Goal: Transaction & Acquisition: Purchase product/service

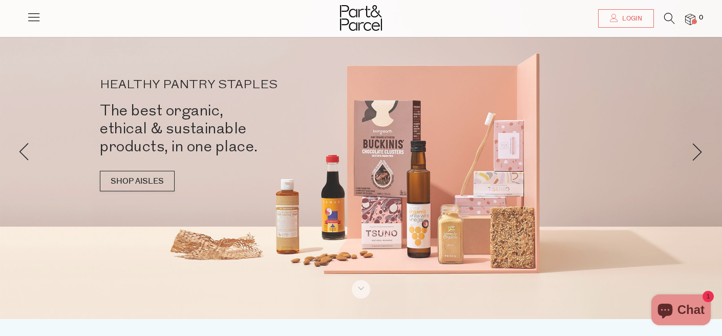
scroll to position [11, 0]
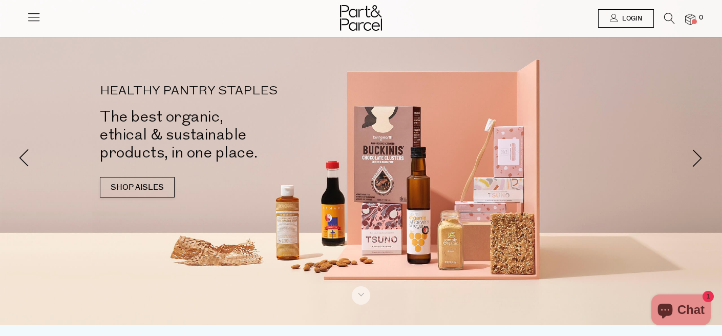
click at [608, 24] on link "Login" at bounding box center [626, 18] width 56 height 18
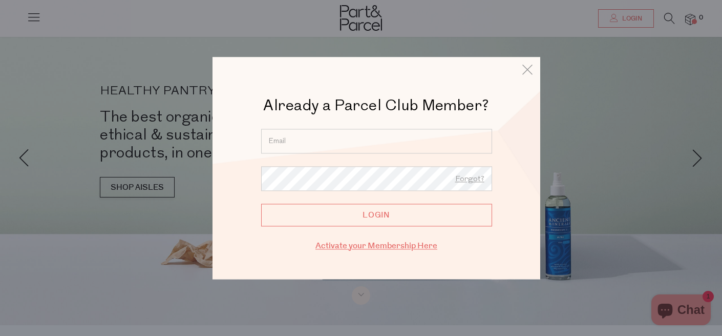
click at [359, 249] on link "Activate your Membership Here" at bounding box center [377, 246] width 122 height 12
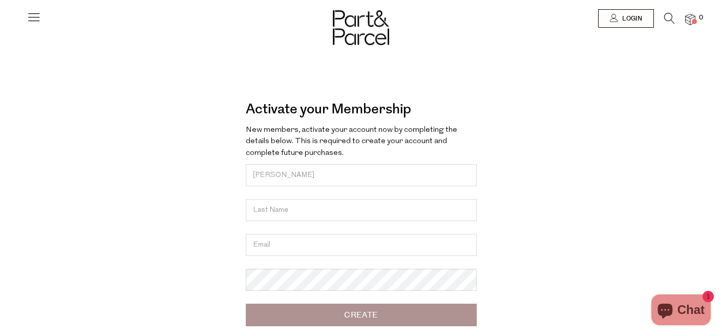
type input "Samantha"
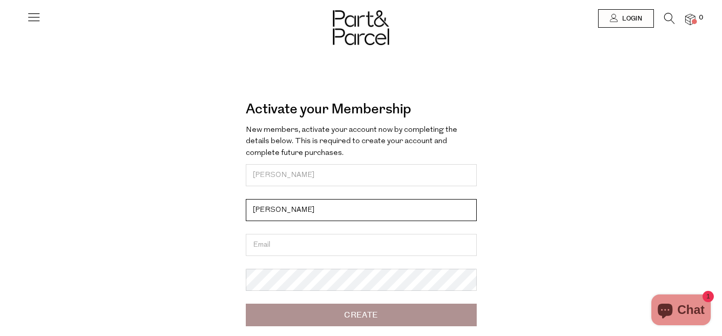
type input "Carroll"
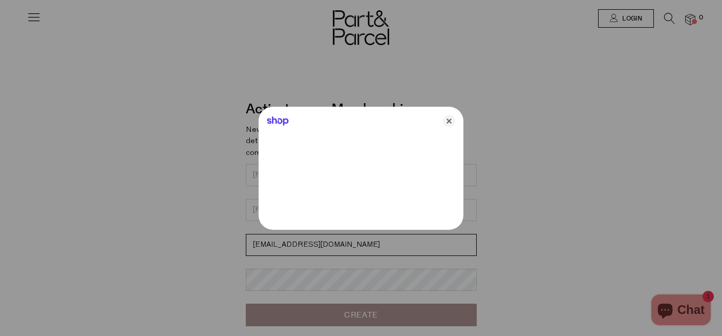
type input "samanthacarroll879@gmail.com"
click at [256, 284] on div at bounding box center [361, 168] width 722 height 336
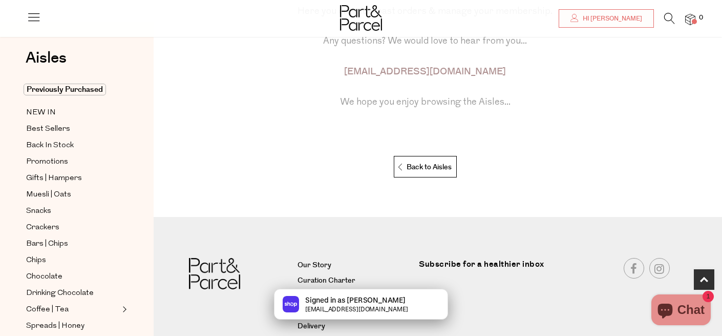
scroll to position [200, 0]
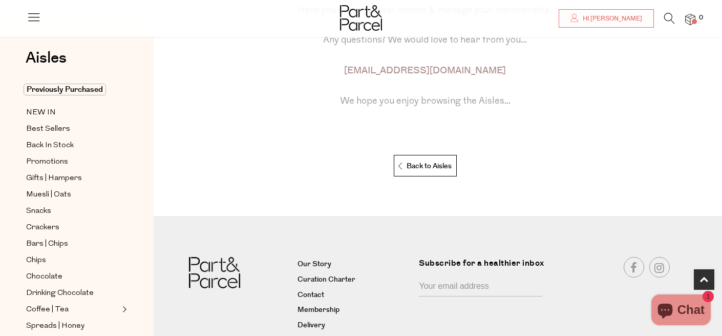
click at [668, 23] on icon at bounding box center [670, 18] width 11 height 11
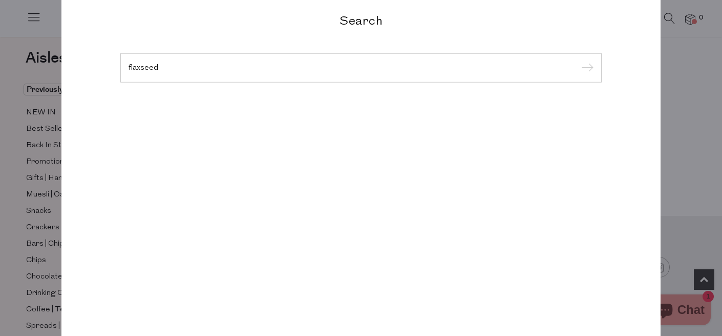
type input "flaxseed"
click at [586, 68] on input "submit" at bounding box center [585, 67] width 15 height 15
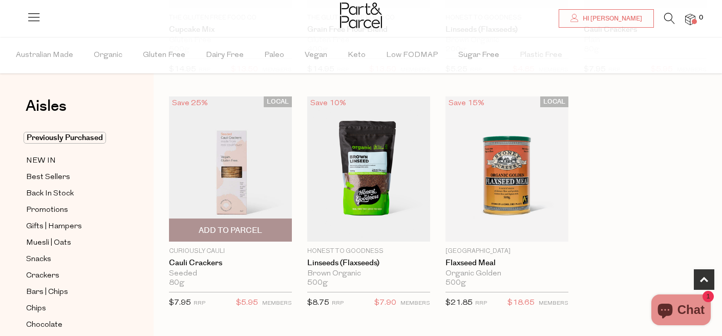
scroll to position [251, 0]
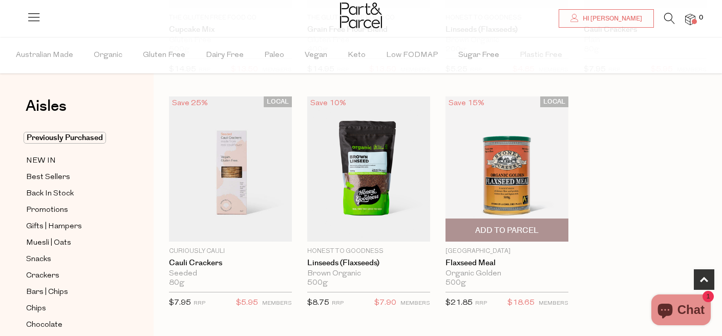
click at [487, 232] on span "Add To Parcel" at bounding box center [507, 230] width 64 height 11
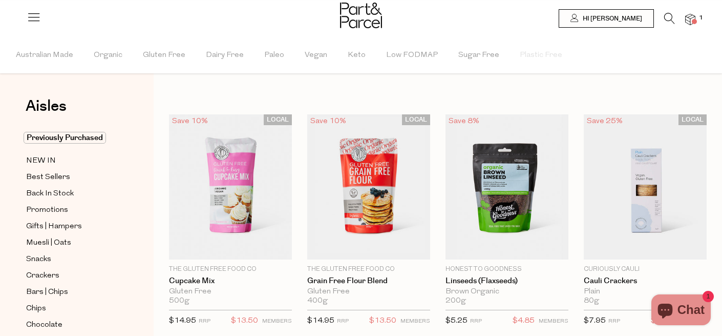
scroll to position [0, 0]
click at [669, 17] on icon at bounding box center [670, 18] width 11 height 11
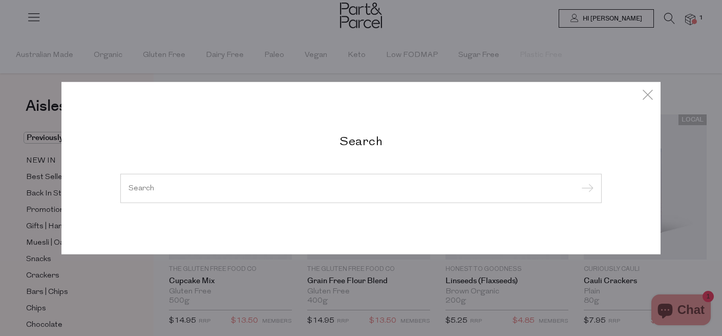
type input "e"
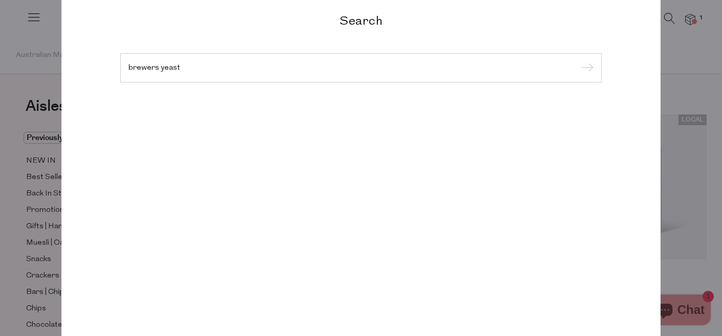
type input "brewers yeast"
click at [586, 68] on input "submit" at bounding box center [585, 67] width 15 height 15
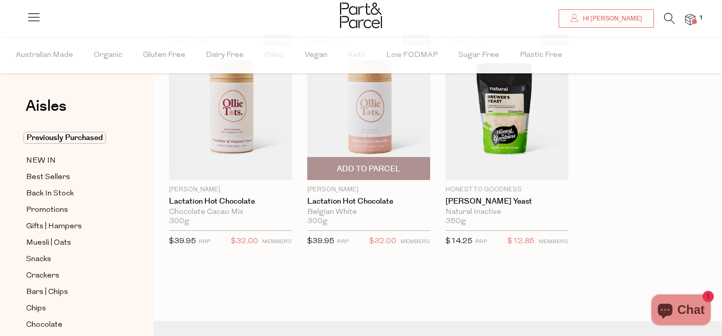
scroll to position [80, 0]
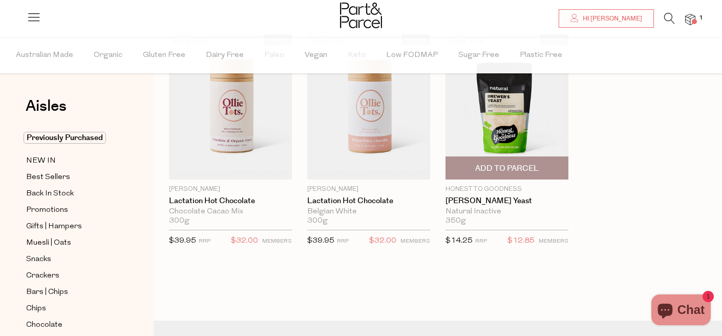
click at [529, 169] on span "Add To Parcel" at bounding box center [507, 168] width 64 height 11
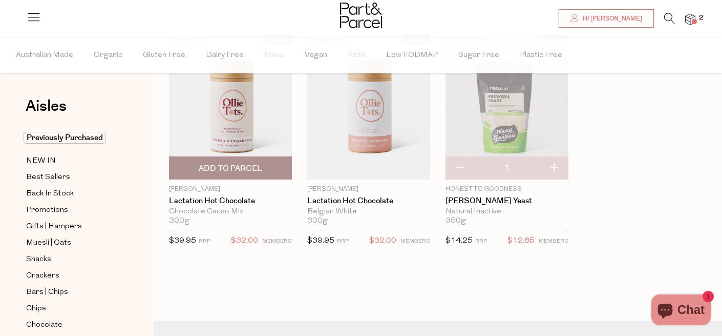
click at [233, 164] on span "Add To Parcel" at bounding box center [231, 168] width 64 height 11
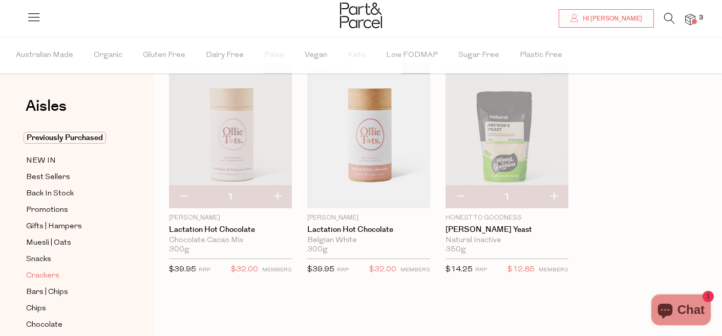
scroll to position [0, 0]
click at [662, 19] on li at bounding box center [664, 21] width 21 height 16
click at [666, 17] on icon at bounding box center [670, 18] width 11 height 11
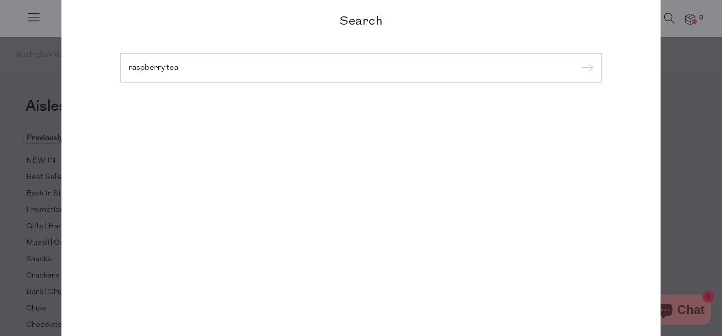
type input "raspberry tea"
click at [586, 68] on input "submit" at bounding box center [585, 67] width 15 height 15
